Goal: Task Accomplishment & Management: Manage account settings

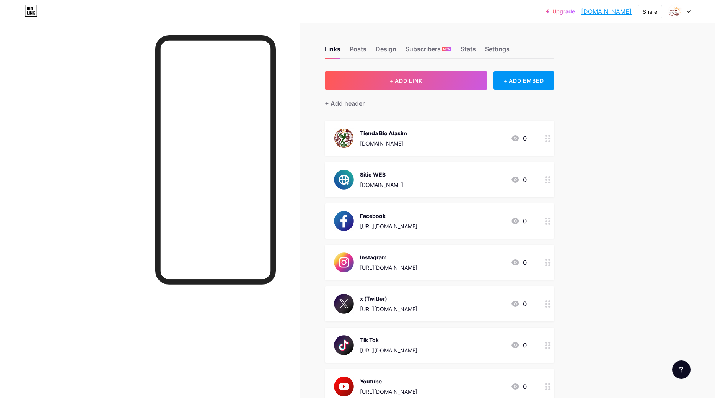
scroll to position [95, 0]
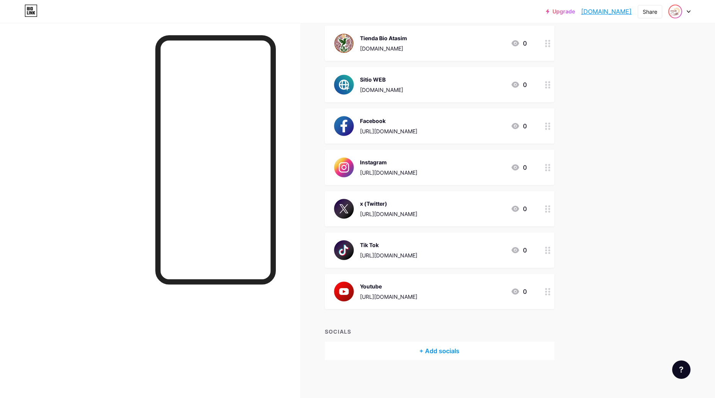
click at [676, 12] on img at bounding box center [675, 11] width 12 height 12
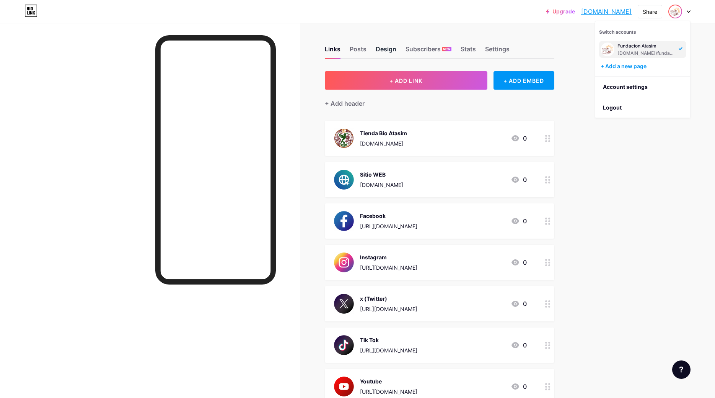
click at [395, 52] on div "Design" at bounding box center [386, 51] width 21 height 14
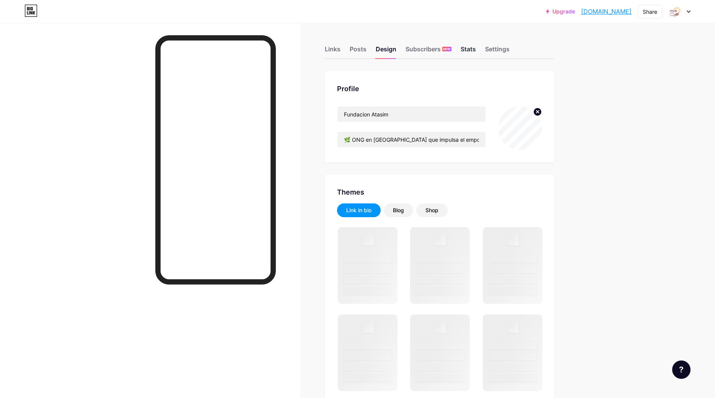
click at [468, 52] on div "Stats" at bounding box center [468, 51] width 15 height 14
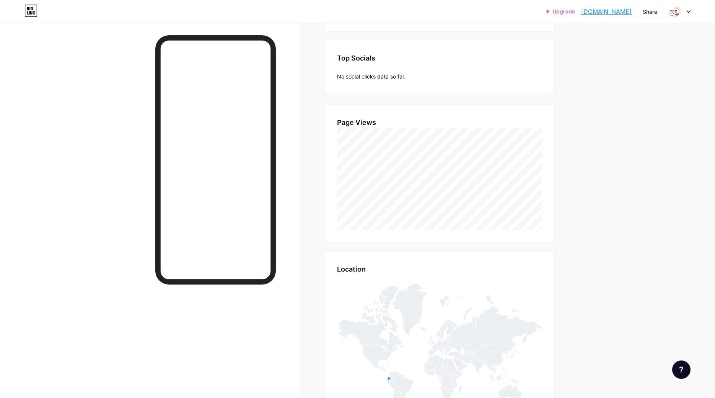
scroll to position [273, 0]
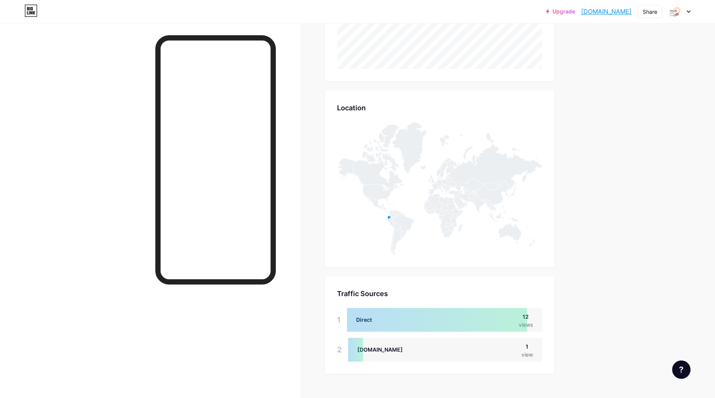
click at [380, 352] on div "[DOMAIN_NAME] 1 view" at bounding box center [445, 350] width 194 height 24
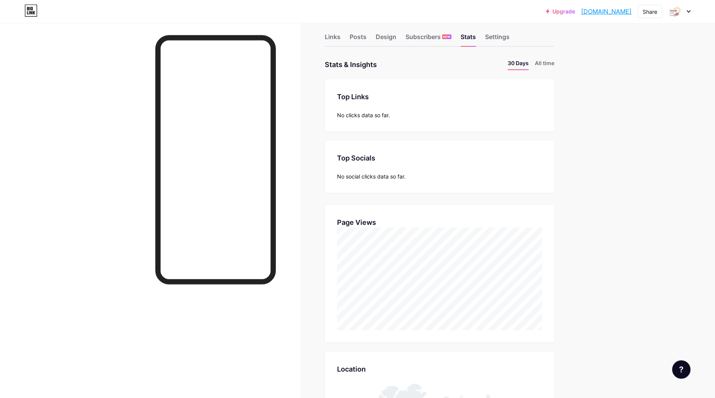
scroll to position [0, 0]
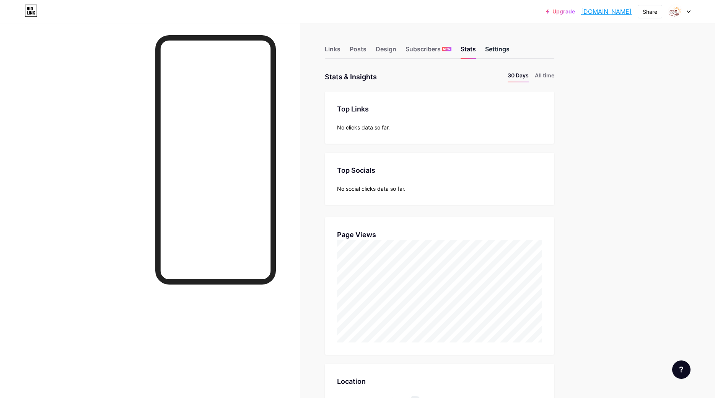
click at [495, 51] on div "Settings" at bounding box center [497, 51] width 24 height 14
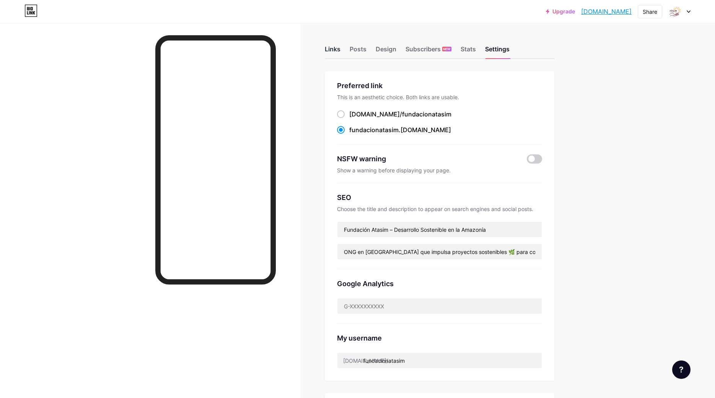
click at [334, 52] on div "Links" at bounding box center [333, 51] width 16 height 14
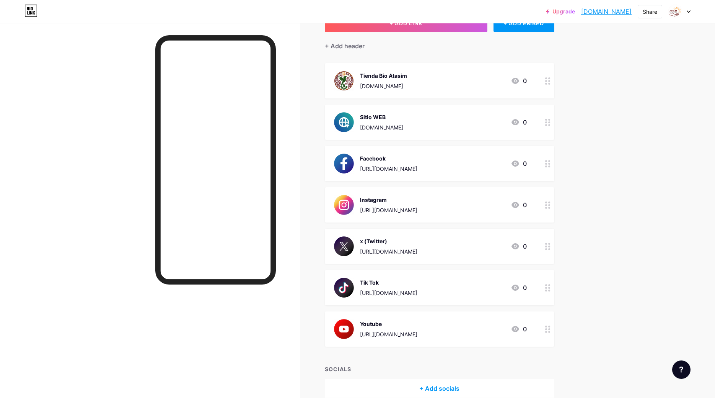
scroll to position [78, 0]
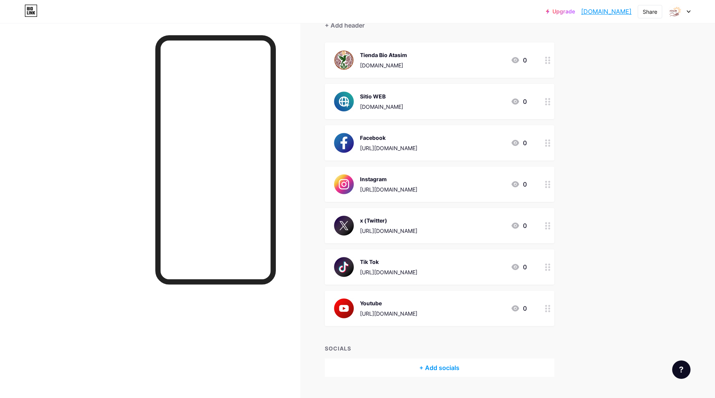
click at [418, 227] on div "[URL][DOMAIN_NAME]" at bounding box center [388, 231] width 57 height 8
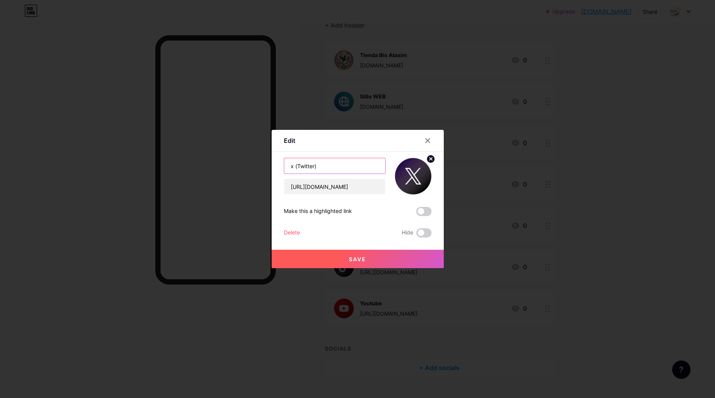
click at [290, 167] on input "x (Twitter)" at bounding box center [334, 165] width 101 height 15
type input "X (Twitter)"
click at [378, 260] on button "Save" at bounding box center [358, 259] width 172 height 18
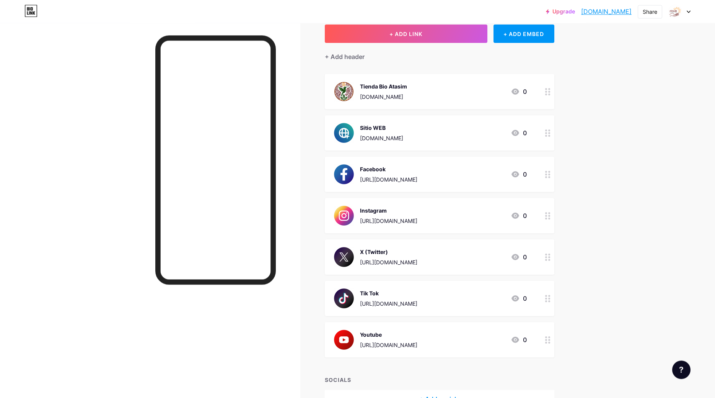
scroll to position [71, 0]
